Goal: Task Accomplishment & Management: Manage account settings

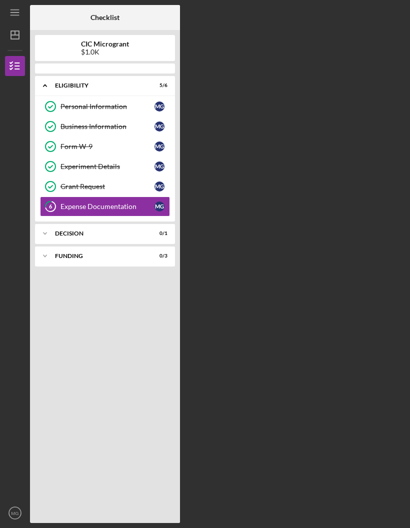
scroll to position [35, 0]
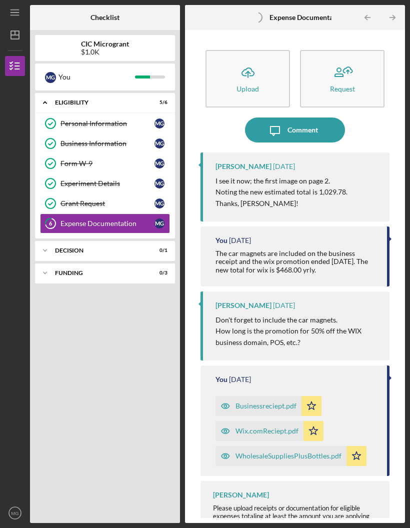
click at [99, 193] on link "Grant Request Grant Request M G" at bounding box center [105, 203] width 130 height 20
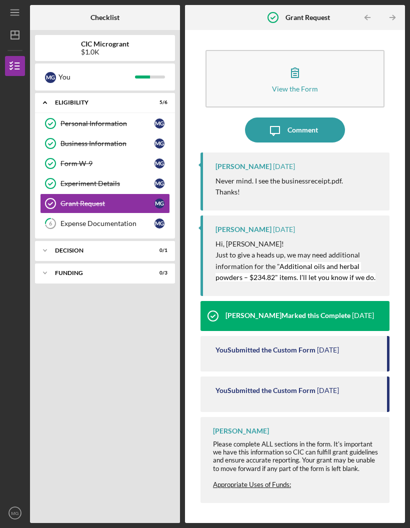
click at [95, 179] on div "Experiment Details" at bounding box center [107, 183] width 94 height 8
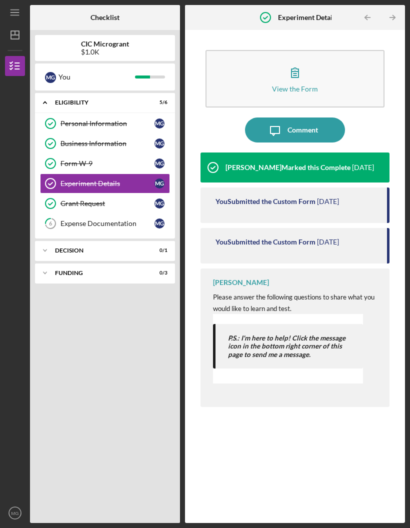
click at [93, 159] on div "Form W-9" at bounding box center [107, 163] width 94 height 8
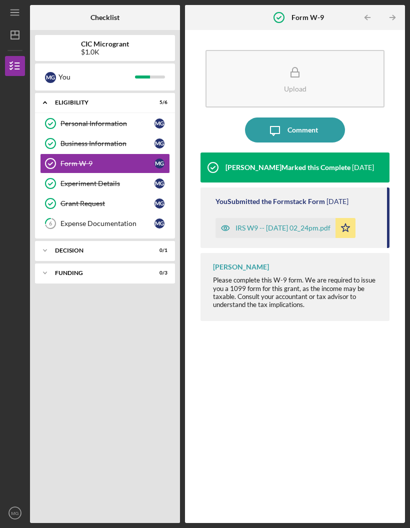
click at [119, 113] on link "Personal Information Personal Information M G" at bounding box center [105, 123] width 130 height 20
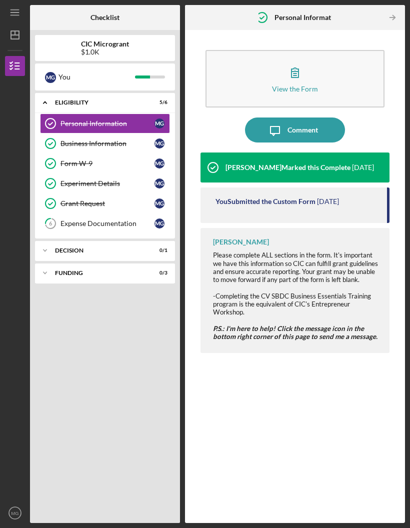
click at [111, 219] on div "Expense Documentation" at bounding box center [107, 223] width 94 height 8
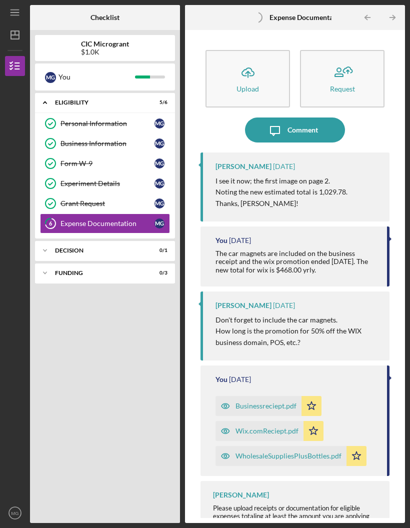
click at [46, 263] on icon "Icon/Expander" at bounding box center [45, 273] width 20 height 20
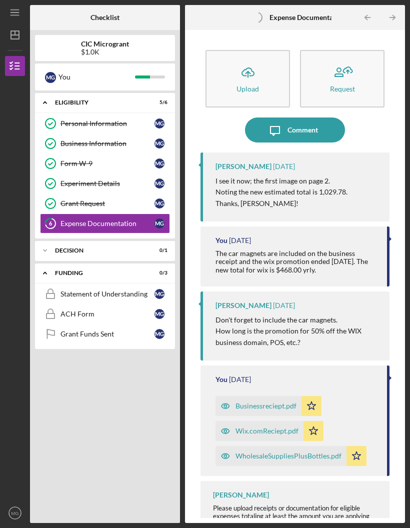
click at [51, 240] on icon "Icon/Expander" at bounding box center [45, 250] width 20 height 20
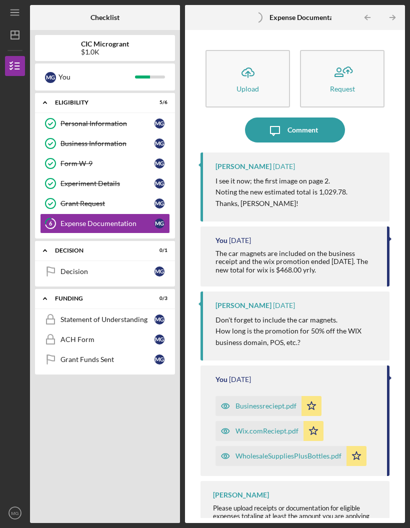
click at [88, 261] on link "Decision Decision M G" at bounding box center [105, 271] width 130 height 20
